Goal: Information Seeking & Learning: Learn about a topic

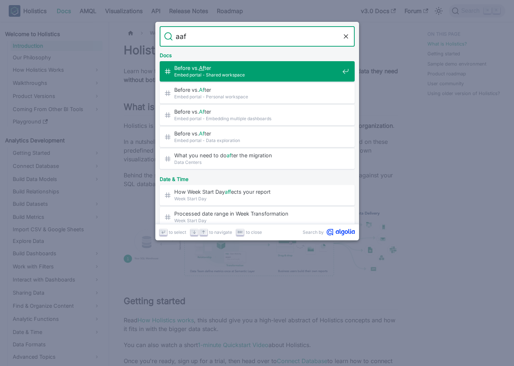
type input "aaf"
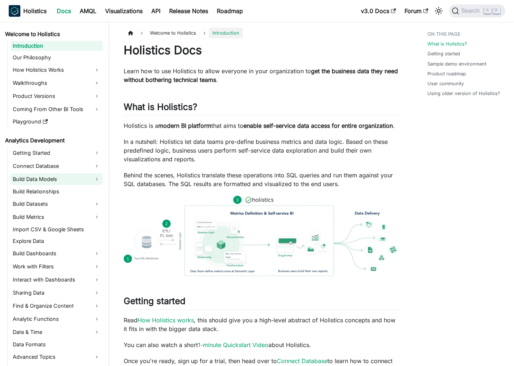
click at [40, 174] on link "Build Data Models" at bounding box center [57, 179] width 92 height 12
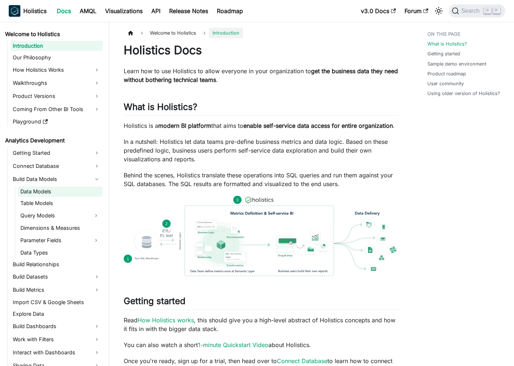
click at [47, 195] on link "Data Models" at bounding box center [60, 191] width 84 height 10
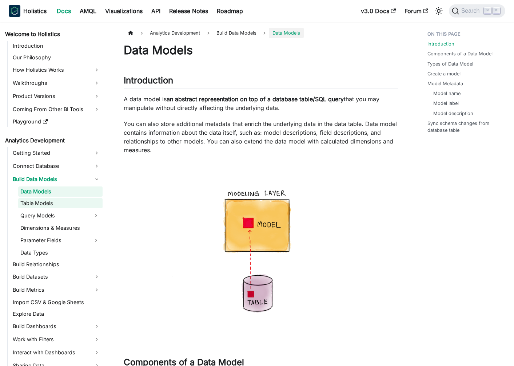
click at [46, 202] on link "Table Models" at bounding box center [60, 203] width 84 height 10
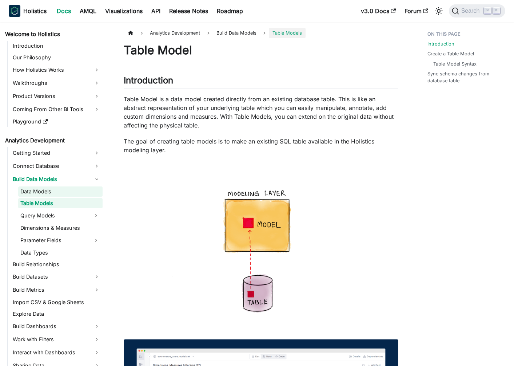
click at [71, 188] on link "Data Models" at bounding box center [60, 191] width 84 height 10
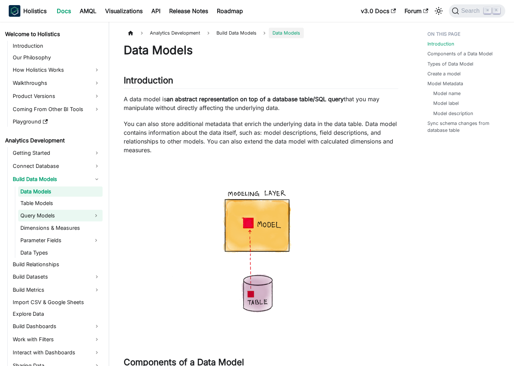
click at [63, 210] on link "Query Models" at bounding box center [53, 216] width 71 height 12
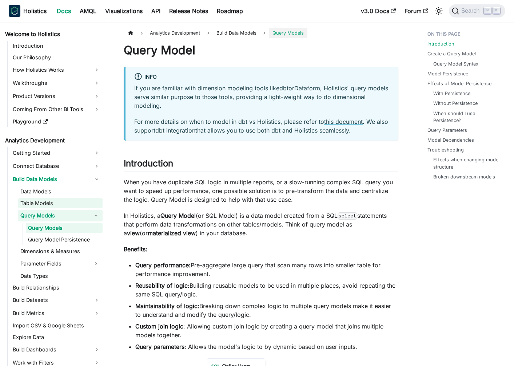
click at [52, 199] on link "Table Models" at bounding box center [60, 203] width 84 height 10
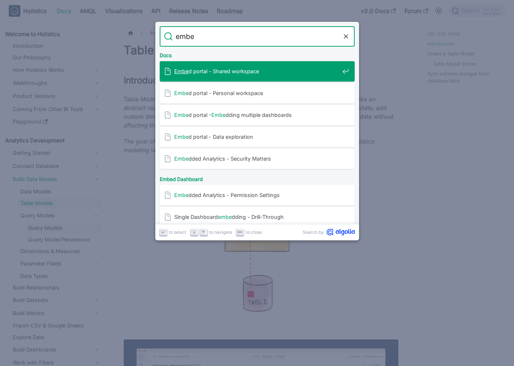
type input "embed"
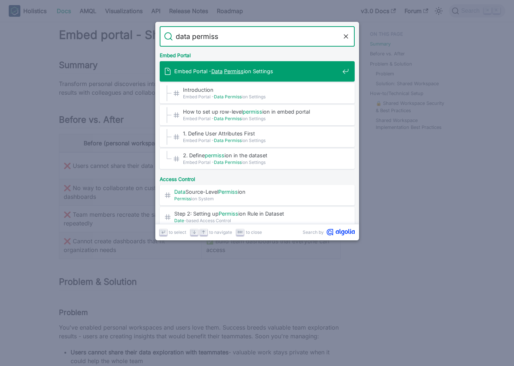
type input "data permiss"
type input "data permission"
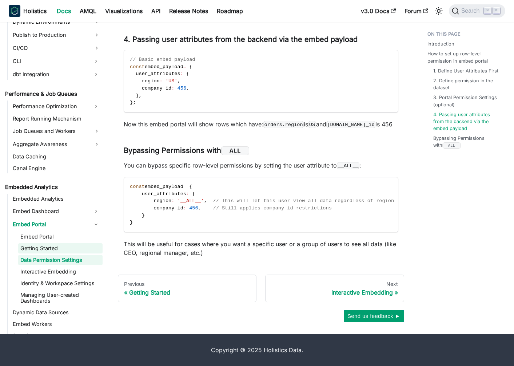
scroll to position [667, 0]
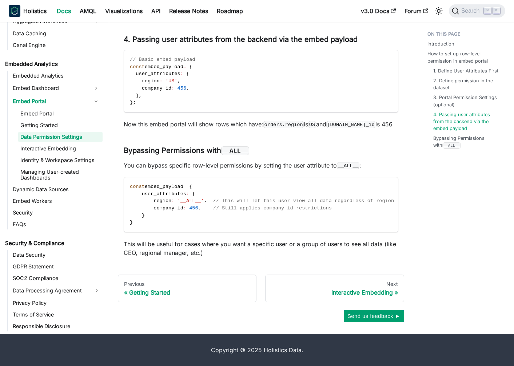
click at [56, 166] on ul "Embed Portal Getting Started Data Permission Settings Interactive Embedding Ide…" at bounding box center [59, 145] width 88 height 74
click at [55, 157] on link "Identity & Workspace Settings" at bounding box center [60, 160] width 84 height 10
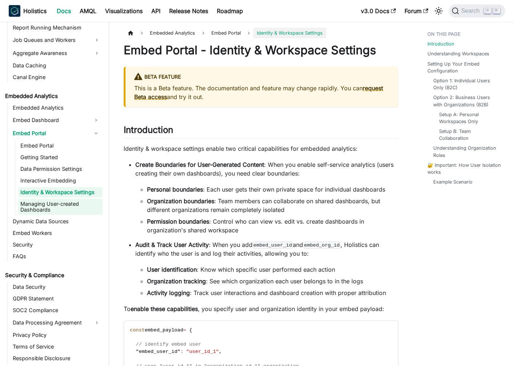
click at [43, 214] on link "Managing User-created Dashboards" at bounding box center [60, 207] width 84 height 16
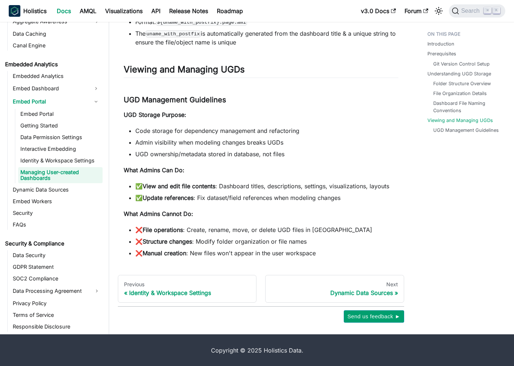
scroll to position [749, 0]
